Goal: Transaction & Acquisition: Purchase product/service

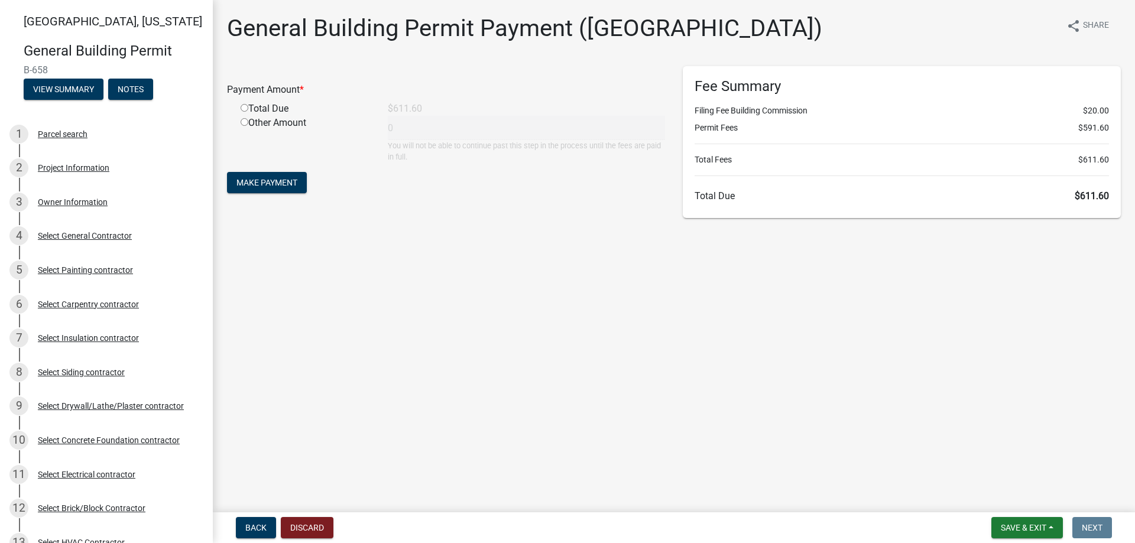
click at [245, 106] on input "radio" at bounding box center [245, 108] width 8 height 8
radio input "true"
type input "611.6"
click at [268, 196] on form "Payment Amount * Total Due $611.60 Other Amount 611.6 You will not be able to c…" at bounding box center [446, 131] width 438 height 130
click at [265, 176] on button "Make Payment" at bounding box center [267, 182] width 80 height 21
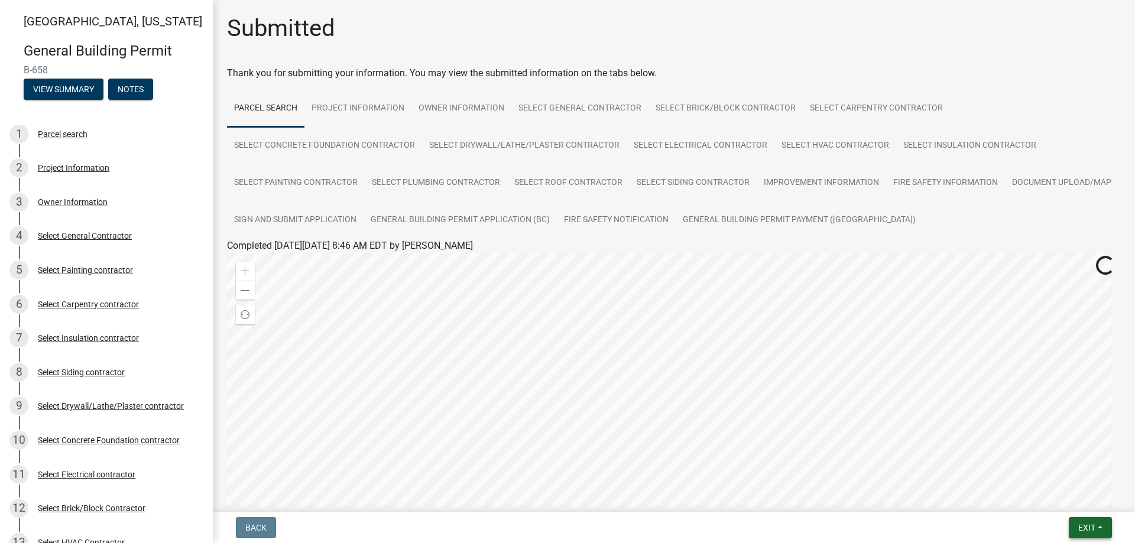
click at [1091, 527] on span "Exit" at bounding box center [1086, 527] width 17 height 9
click at [1054, 498] on button "Save & Exit" at bounding box center [1064, 497] width 95 height 28
